Goal: Check status: Check status

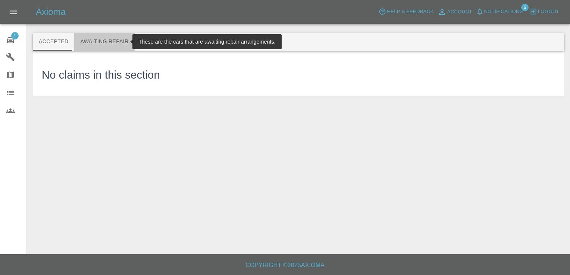
click at [102, 41] on button "Awaiting Repair" at bounding box center [104, 42] width 60 height 18
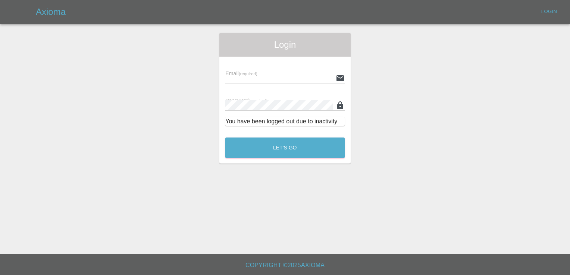
type input "[EMAIL_ADDRESS][DOMAIN_NAME]"
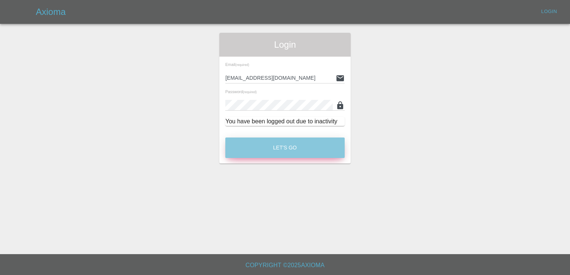
click at [287, 150] on button "Let's Go" at bounding box center [284, 148] width 119 height 21
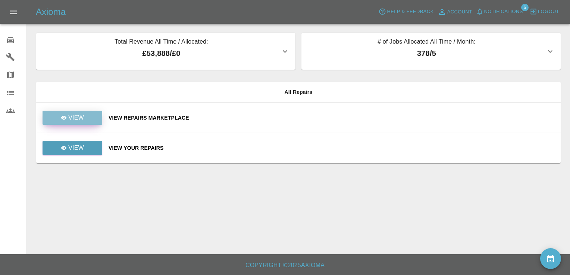
click at [75, 120] on p "View" at bounding box center [76, 117] width 16 height 9
